Goal: Share content

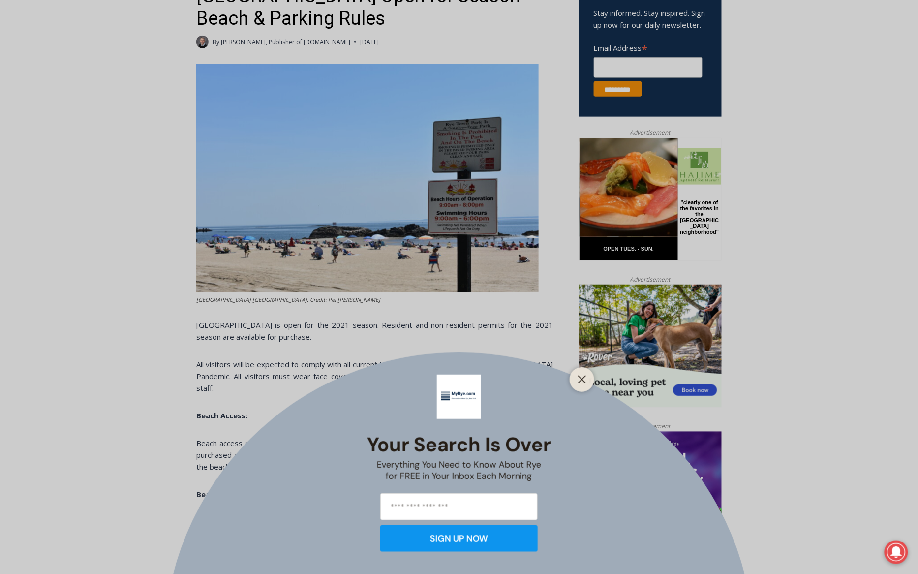
scroll to position [381, 0]
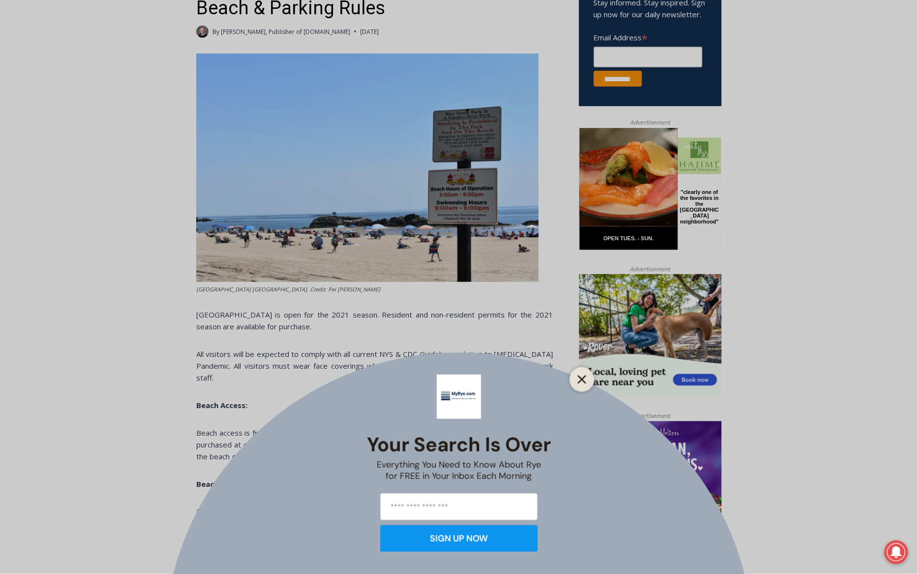
click at [579, 380] on icon "Close" at bounding box center [582, 379] width 9 height 9
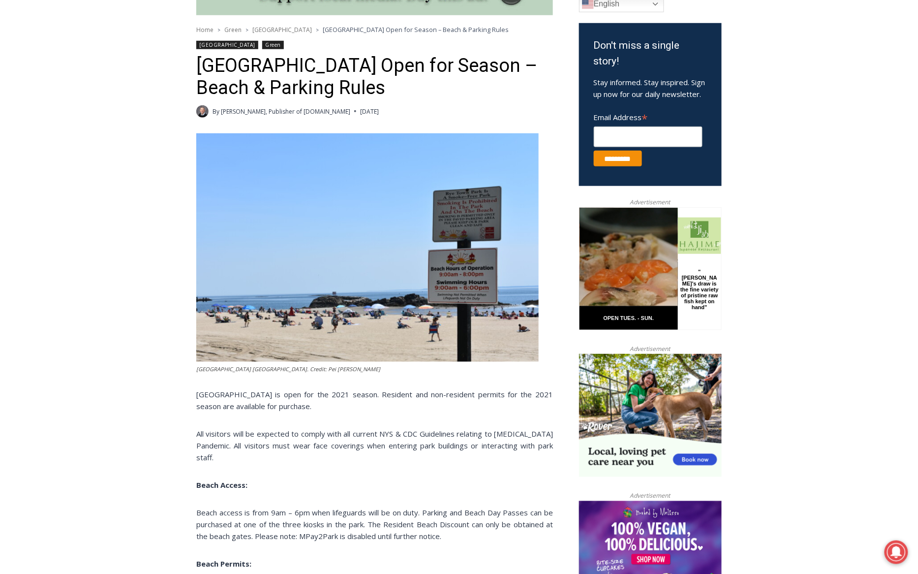
scroll to position [0, 0]
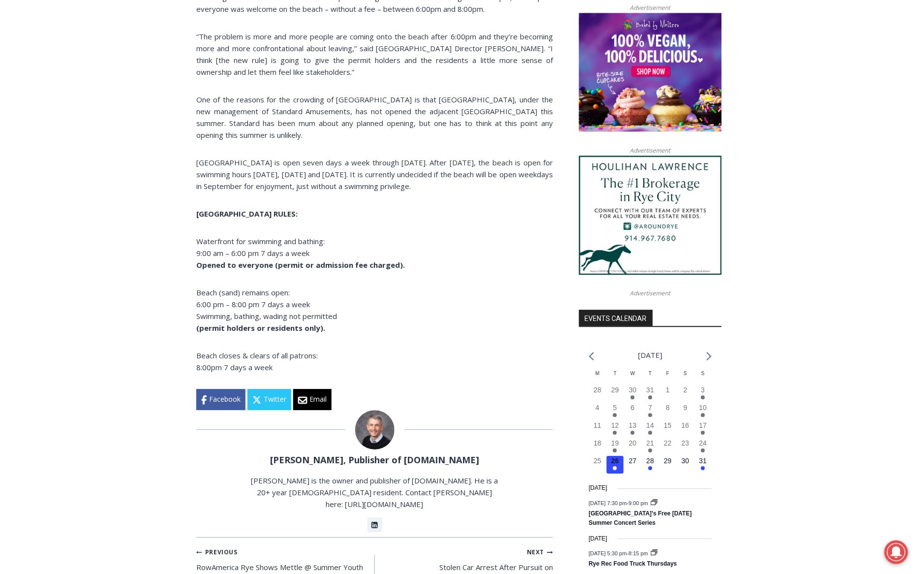
scroll to position [792, 0]
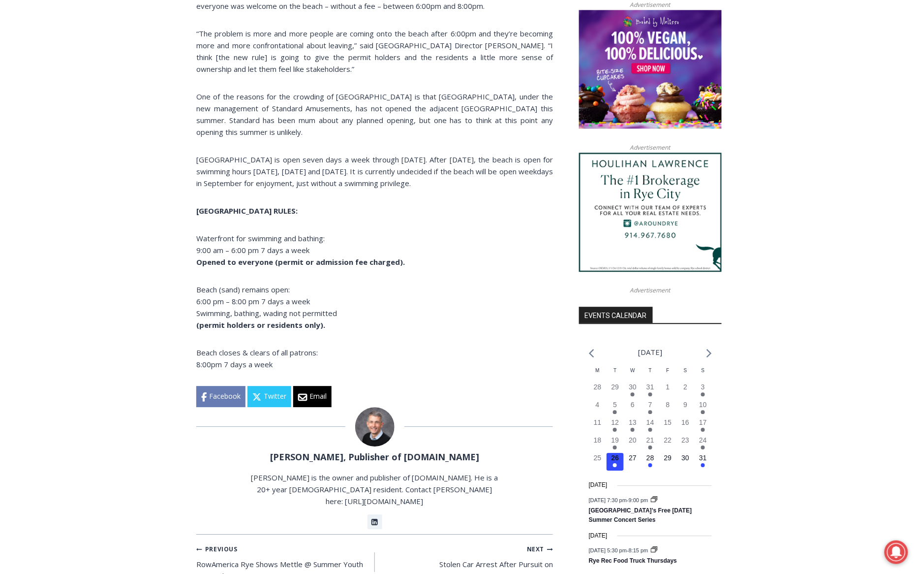
click at [224, 386] on link "Facebook" at bounding box center [220, 396] width 49 height 21
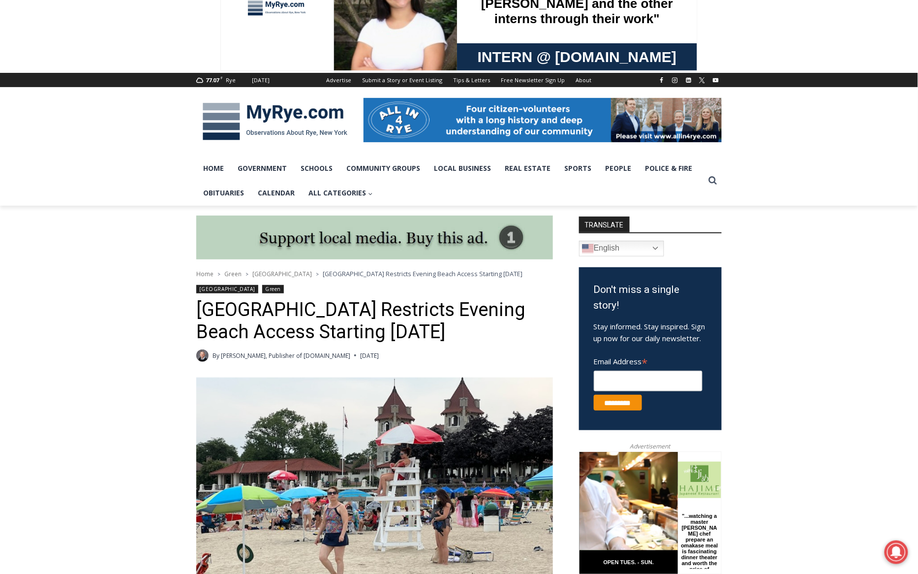
scroll to position [0, 0]
